Goal: Task Accomplishment & Management: Use online tool/utility

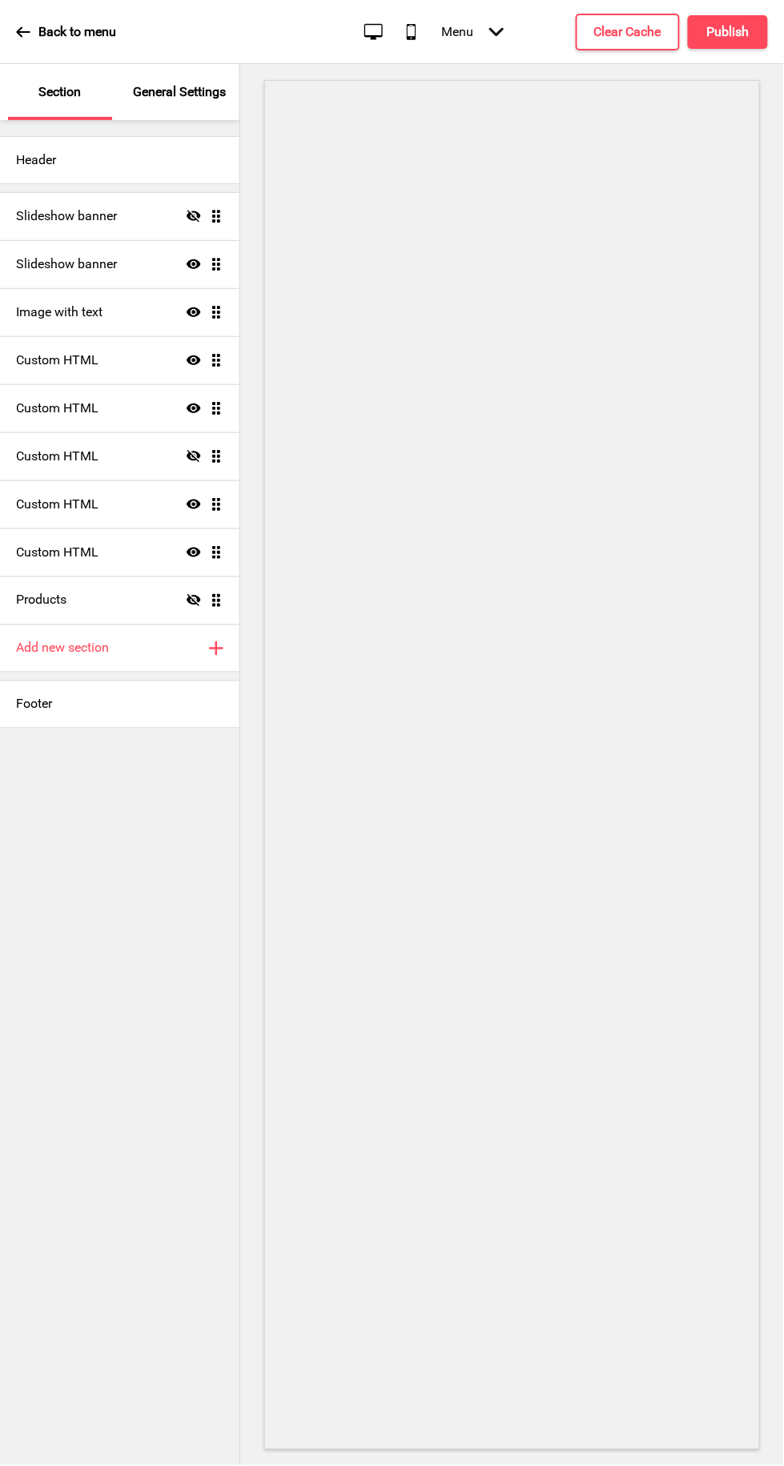
click at [51, 311] on h4 "Image with text" at bounding box center [59, 312] width 86 height 18
select select "center"
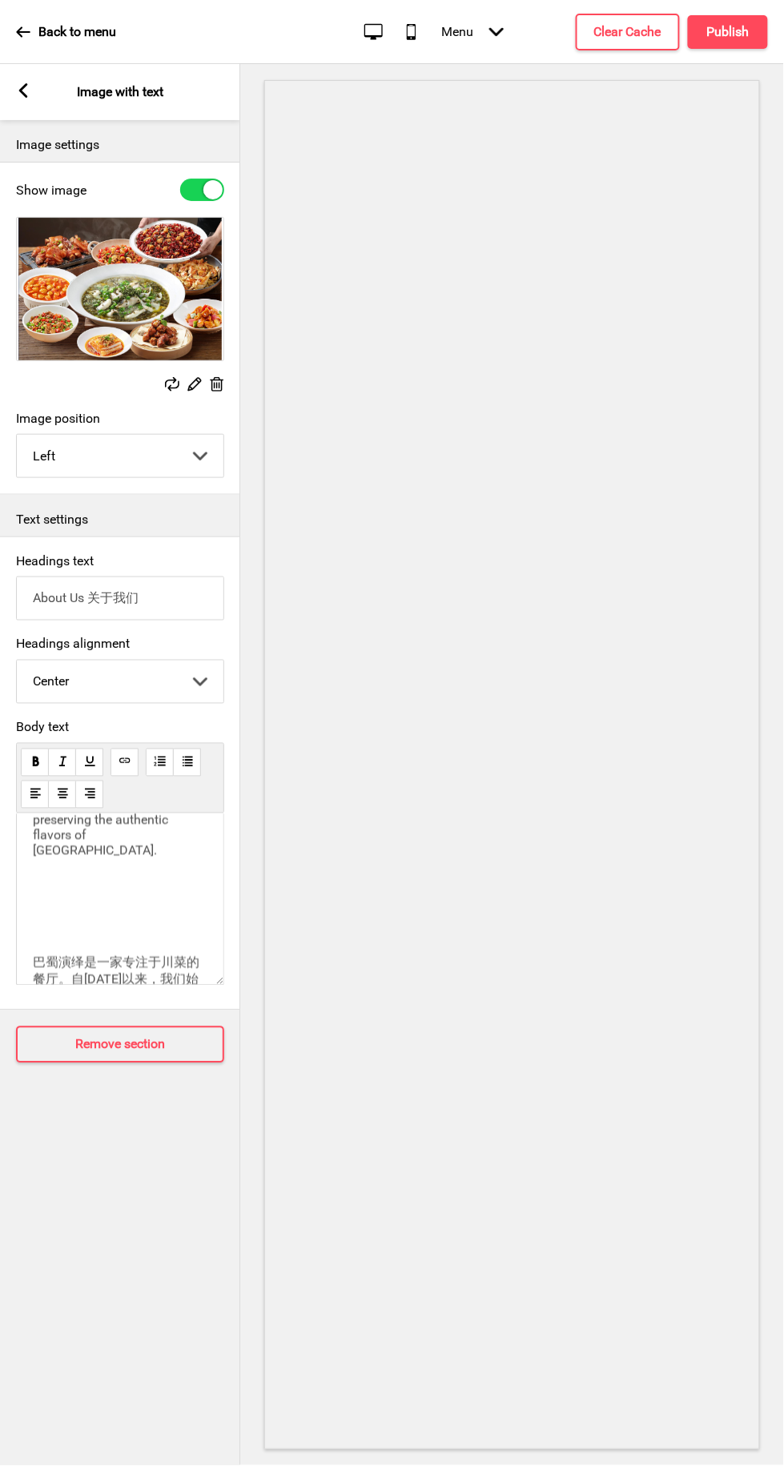
scroll to position [253, 0]
click at [100, 952] on span "巴蜀演绎是一家专注于川菜的餐厅。自[DATE]以来，我们始终致力于为本地食客和游客呈现正宗的川味美食。 我们的川籍主厨拥有深厚的烹饪功底，精于经典菜肴，如青椒…" at bounding box center [116, 1027] width 167 height 150
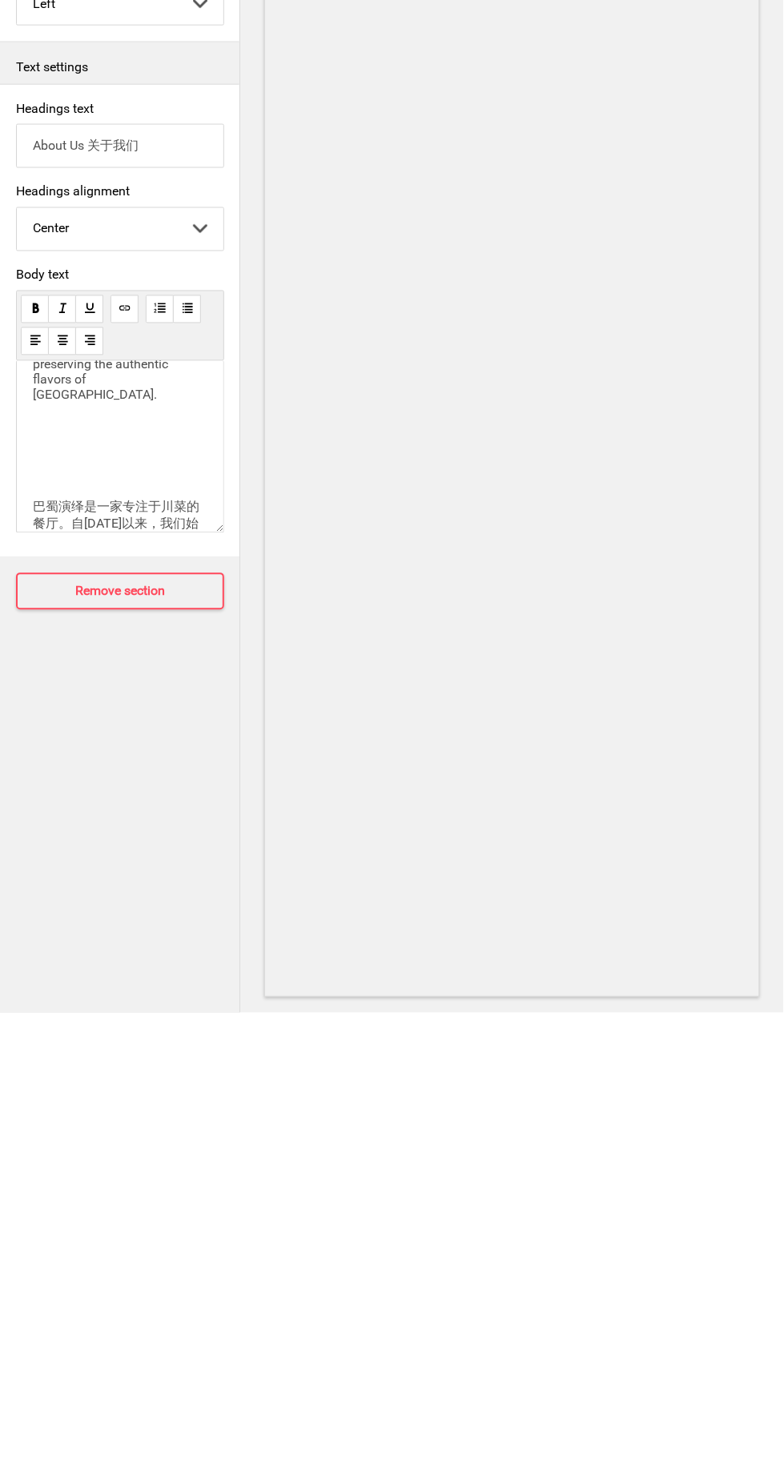
scroll to position [27, 0]
click at [69, 952] on p "巴蜀演绎是一家专注于川菜的餐厅。自[DATE]以来，我们始终致力于为本地食客和游客呈现正宗的川味美食。 我们的川籍主厨拥有深厚的烹饪功底，精于经典菜肴，如青椒…" at bounding box center [120, 1027] width 175 height 151
click at [79, 866] on div "Ba [PERSON_NAME] is a restaurant specializing in Sichuan cuisine. Since [DATE],…" at bounding box center [120, 842] width 175 height 522
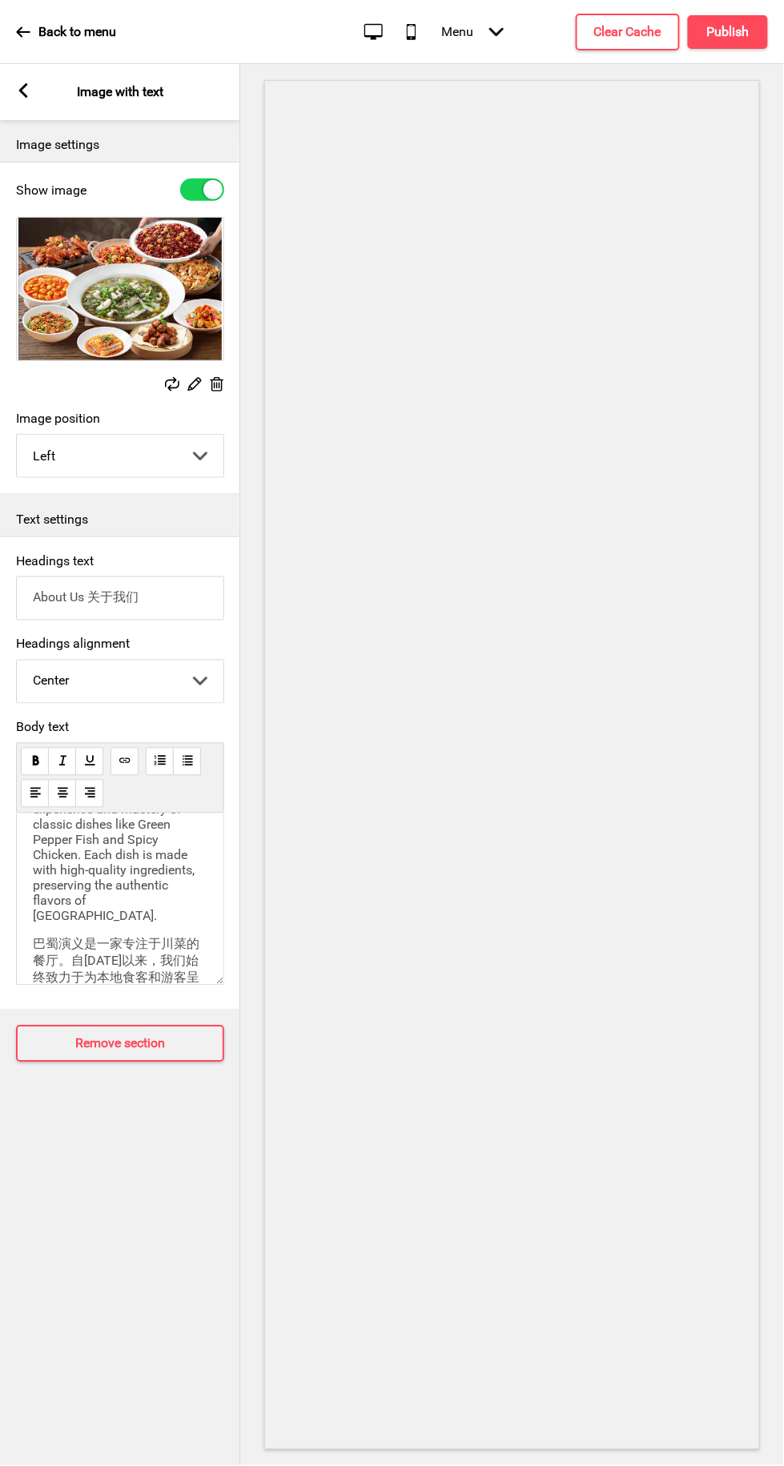
scroll to position [0, 0]
click at [732, 23] on h4 "Publish" at bounding box center [728, 32] width 42 height 18
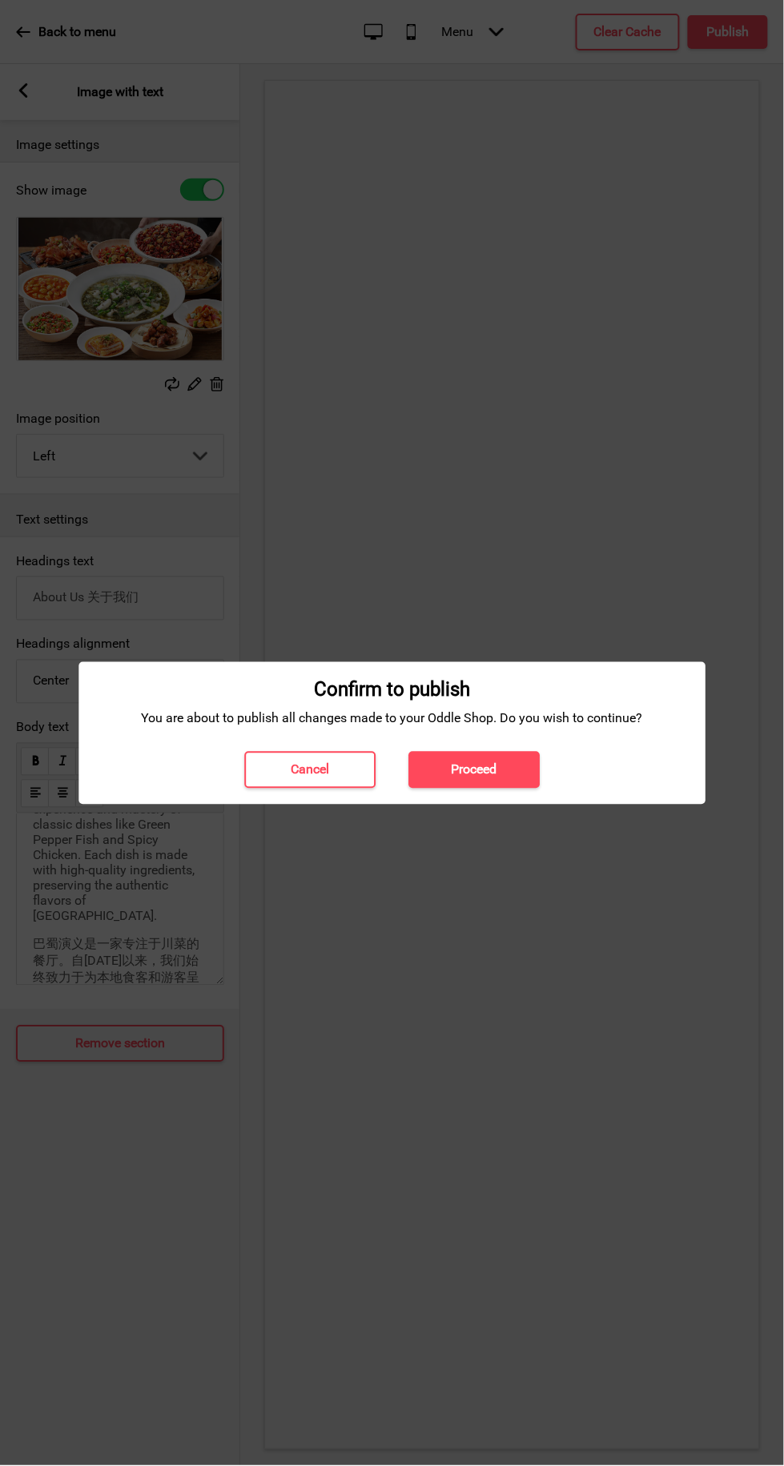
click at [476, 770] on h4 "Proceed" at bounding box center [475, 771] width 46 height 18
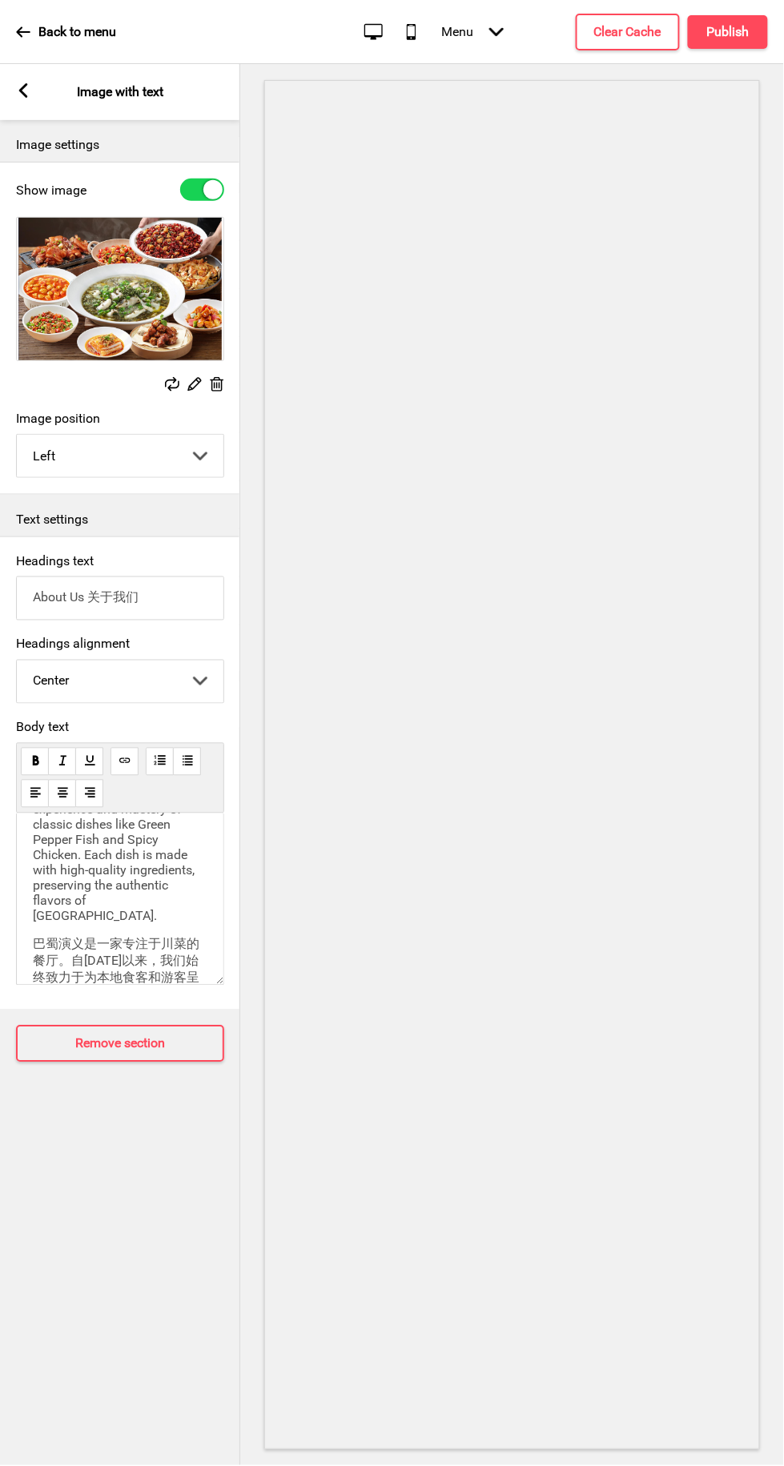
click at [64, 31] on p "Back to menu" at bounding box center [77, 32] width 78 height 18
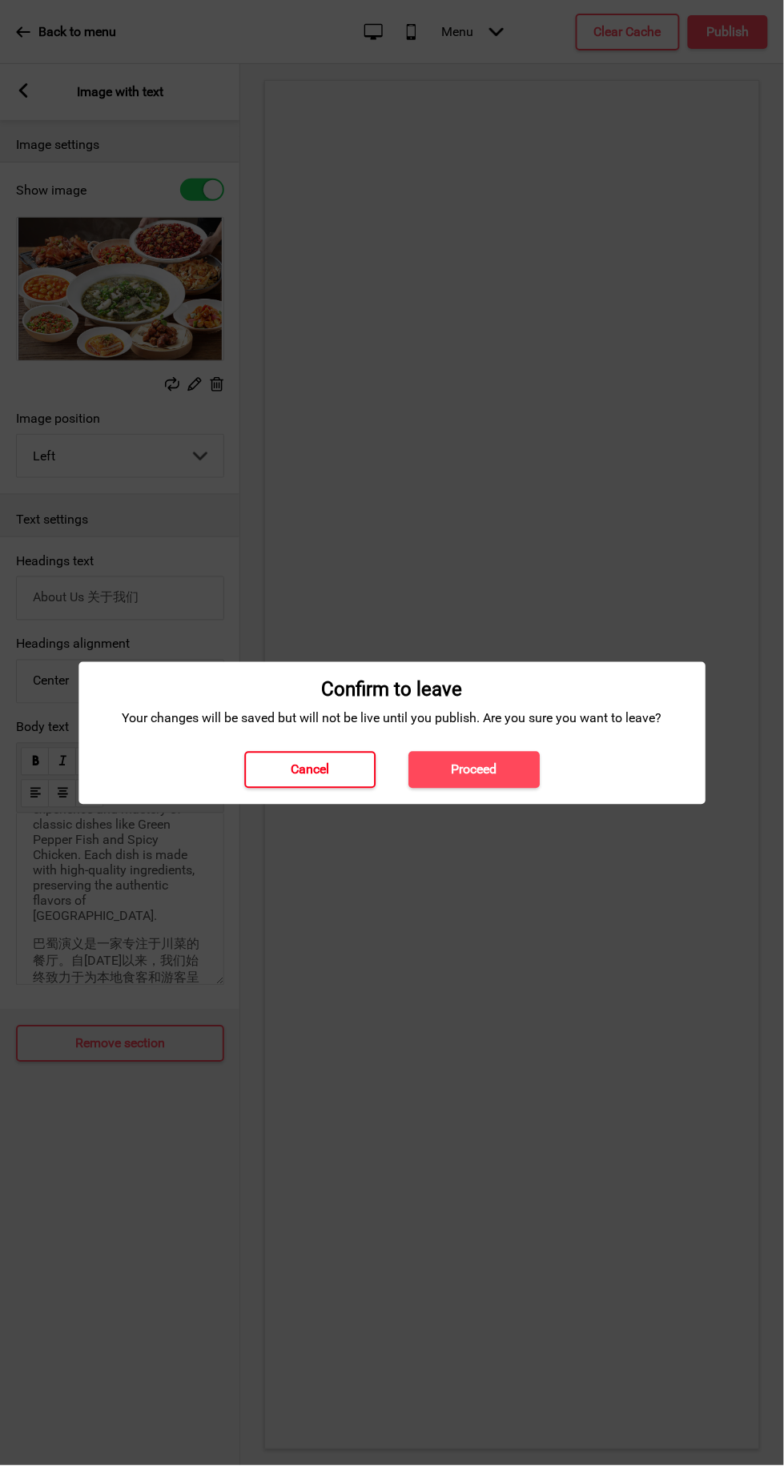
click at [296, 770] on h4 "Cancel" at bounding box center [310, 771] width 38 height 18
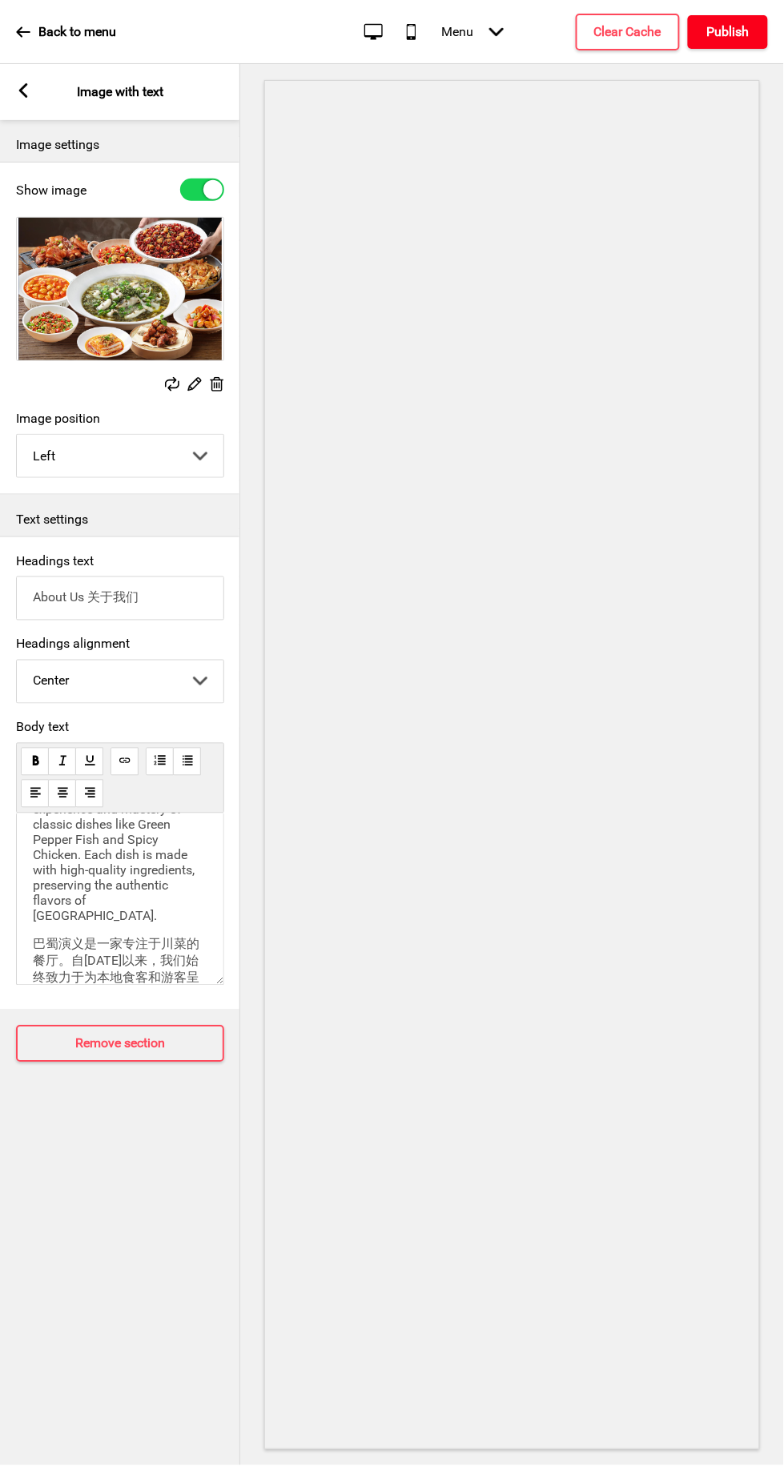
click at [732, 24] on h4 "Publish" at bounding box center [728, 32] width 42 height 18
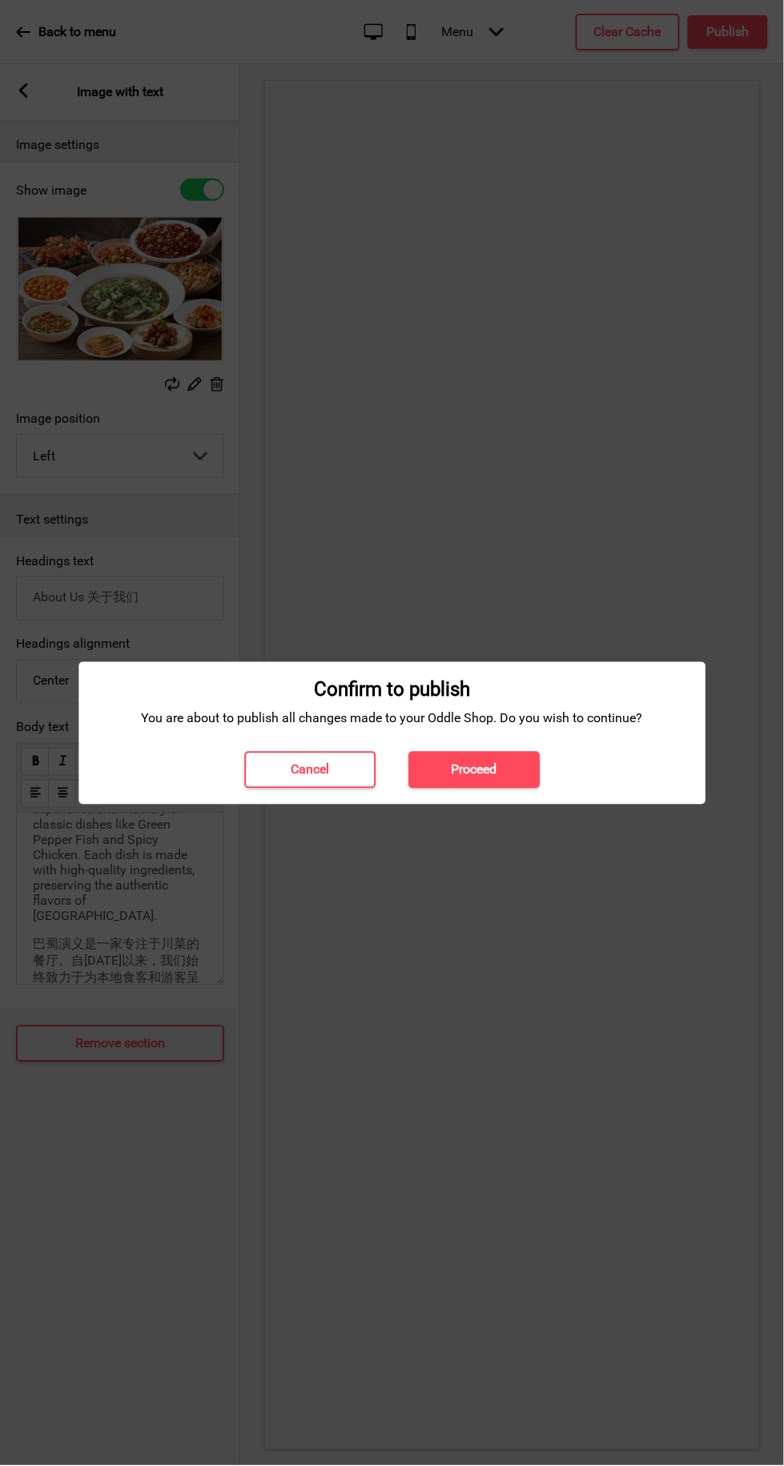
click at [502, 761] on button "Proceed" at bounding box center [473, 770] width 131 height 37
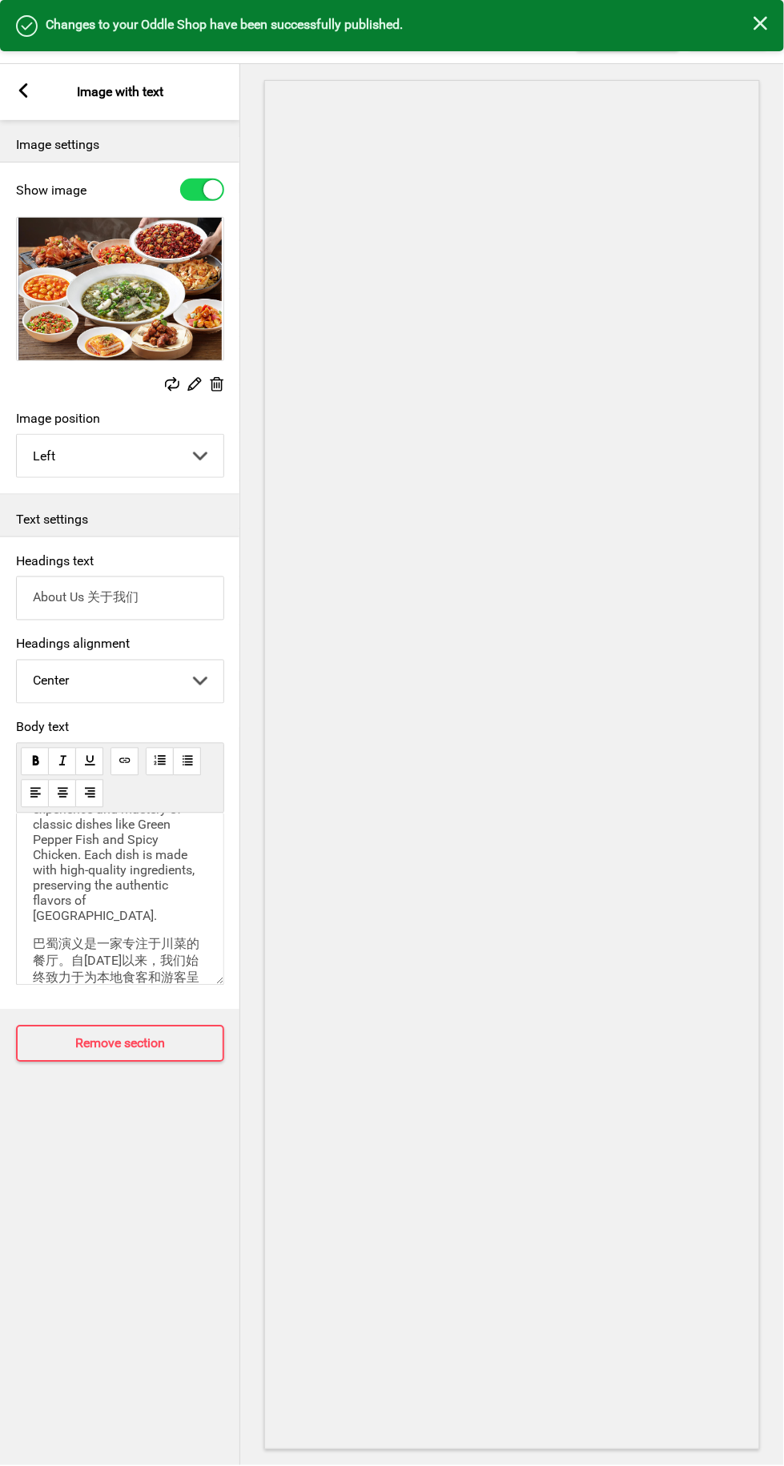
click at [21, 42] on div "Success Changes to your Oddle Shop have been successfully published. Close" at bounding box center [392, 25] width 784 height 51
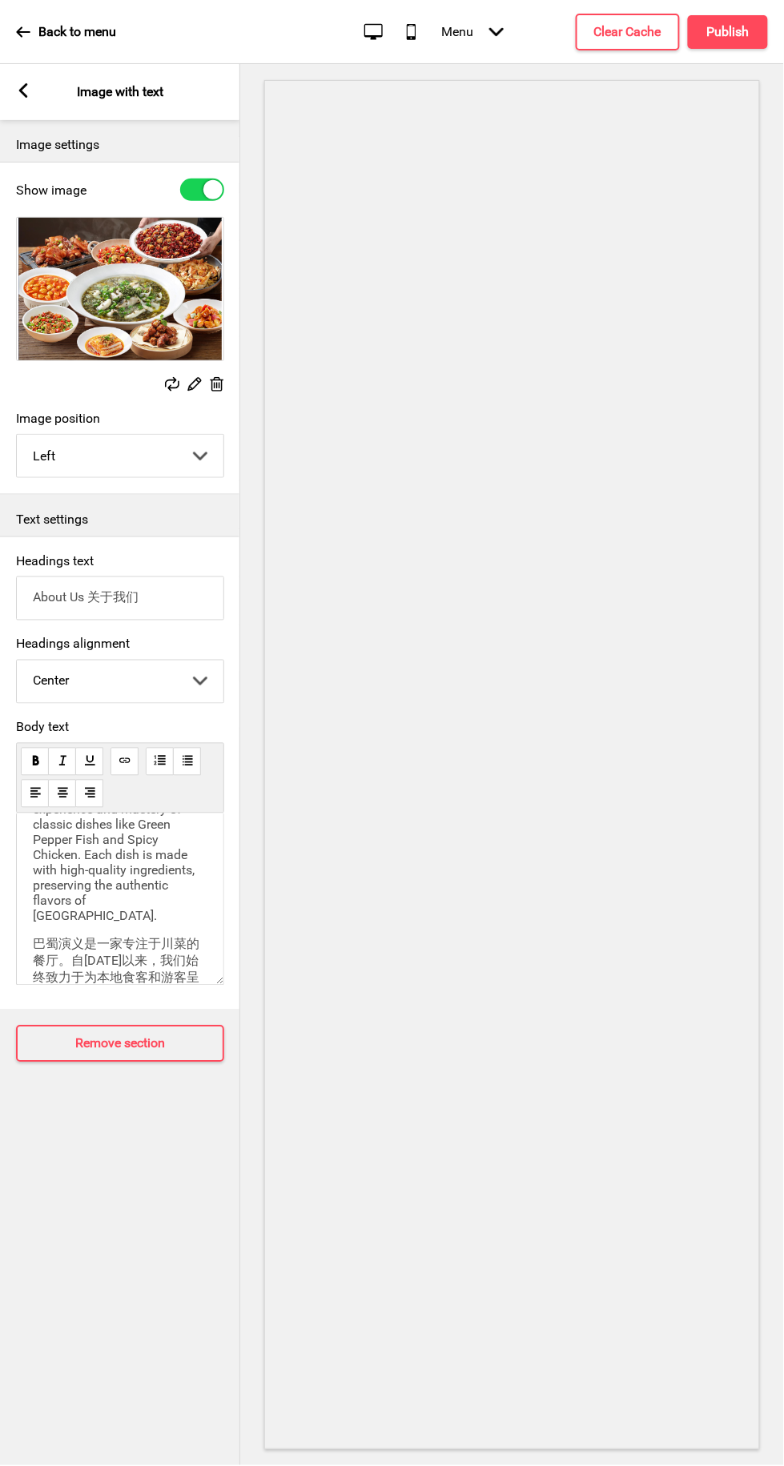
click at [23, 31] on icon at bounding box center [23, 31] width 14 height 10
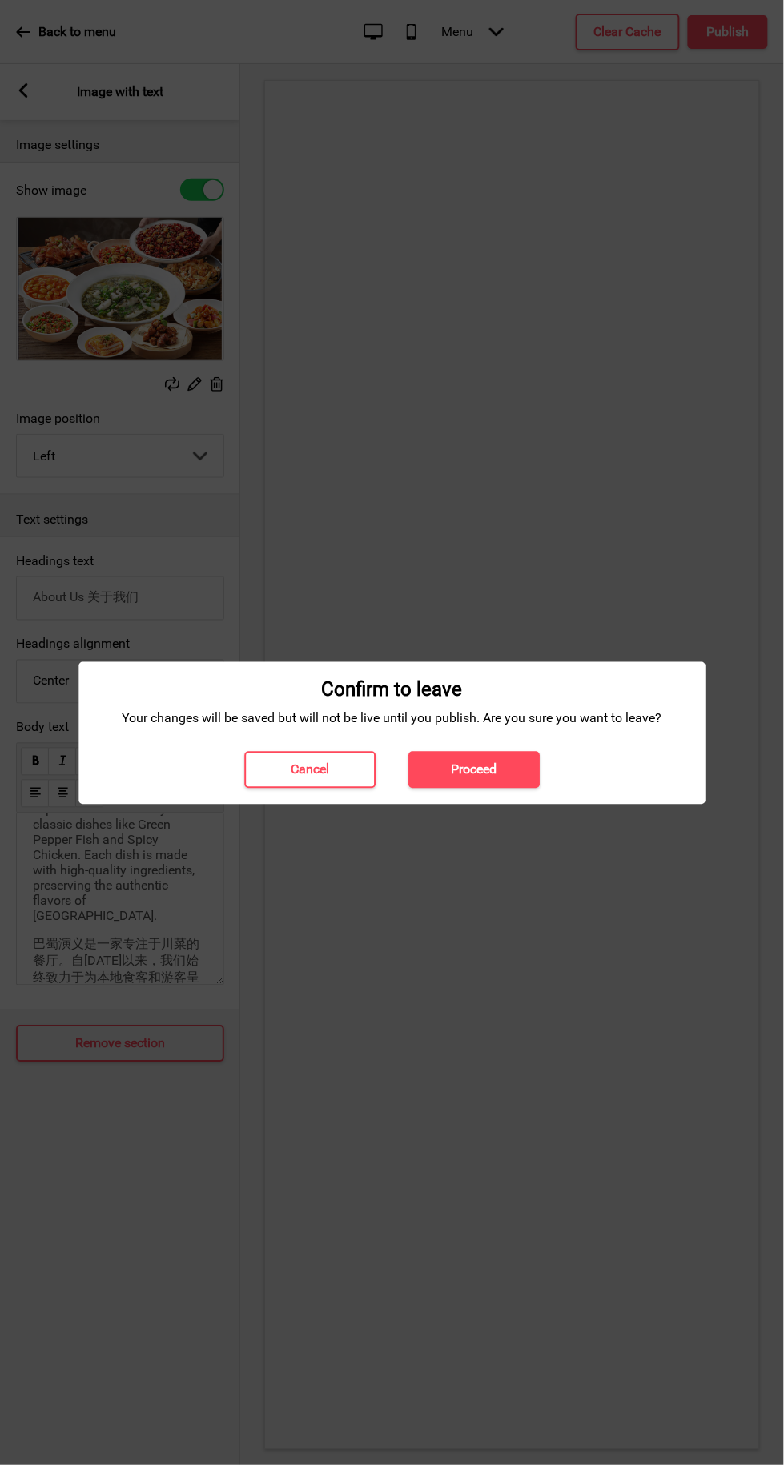
click at [474, 770] on h4 "Proceed" at bounding box center [475, 771] width 46 height 18
